Goal: Find specific page/section: Find specific page/section

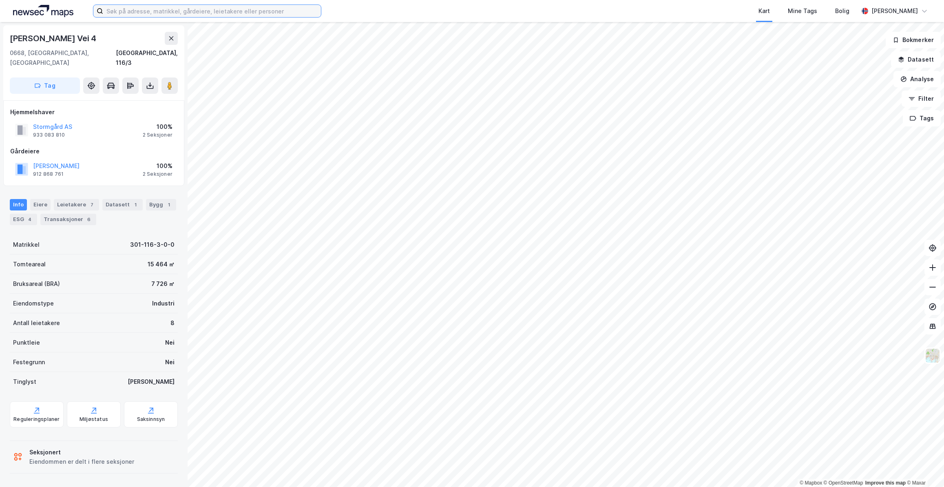
click at [164, 7] on input at bounding box center [212, 11] width 218 height 12
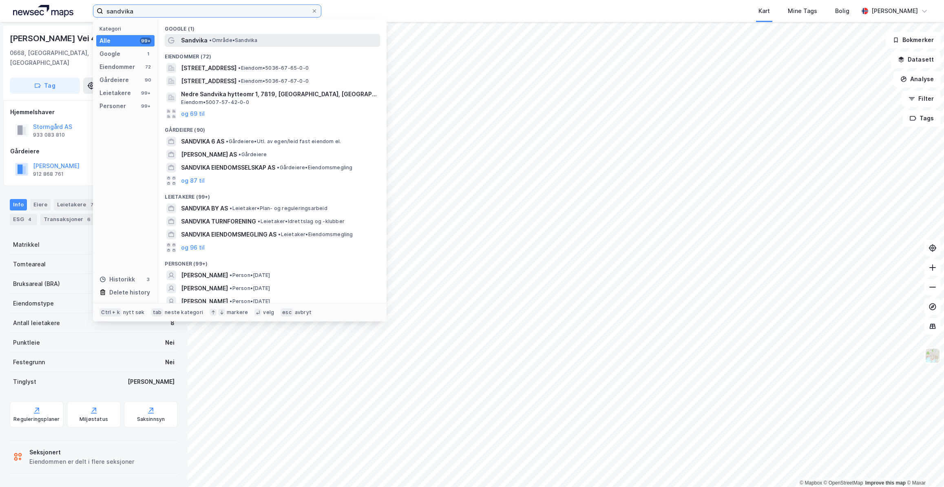
type input "sandvika"
click at [253, 42] on span "• Område • [GEOGRAPHIC_DATA]" at bounding box center [233, 40] width 48 height 7
